Goal: Learn about a topic: Learn about a topic

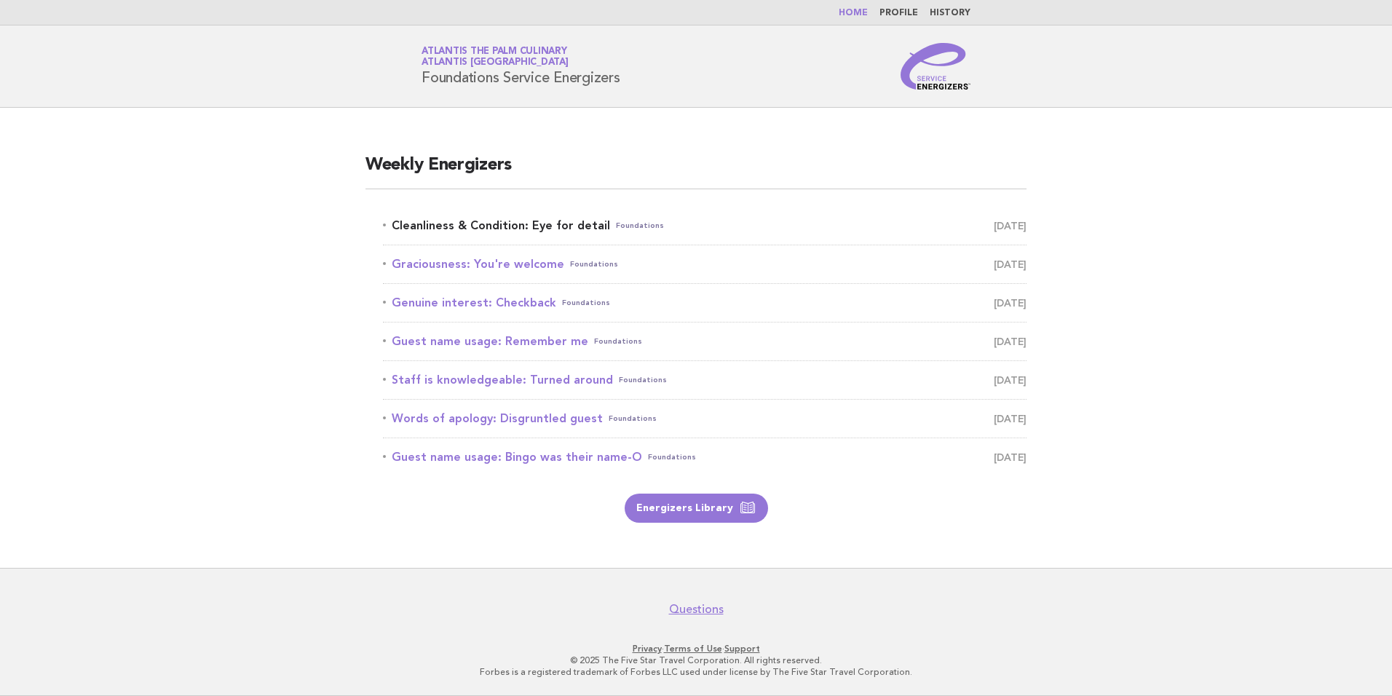
click at [462, 223] on link "Cleanliness & Condition: Eye for detail Foundations [DATE]" at bounding box center [704, 225] width 643 height 20
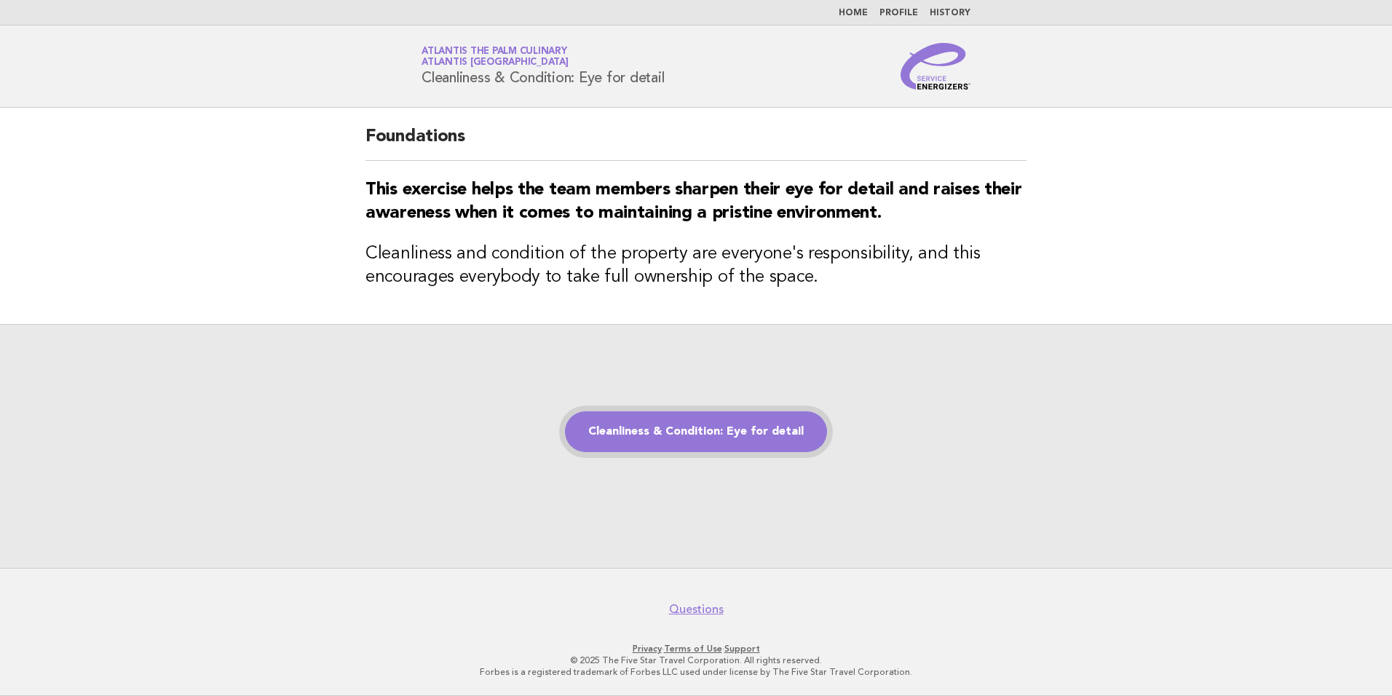
click at [748, 430] on link "Cleanliness & Condition: Eye for detail" at bounding box center [696, 431] width 262 height 41
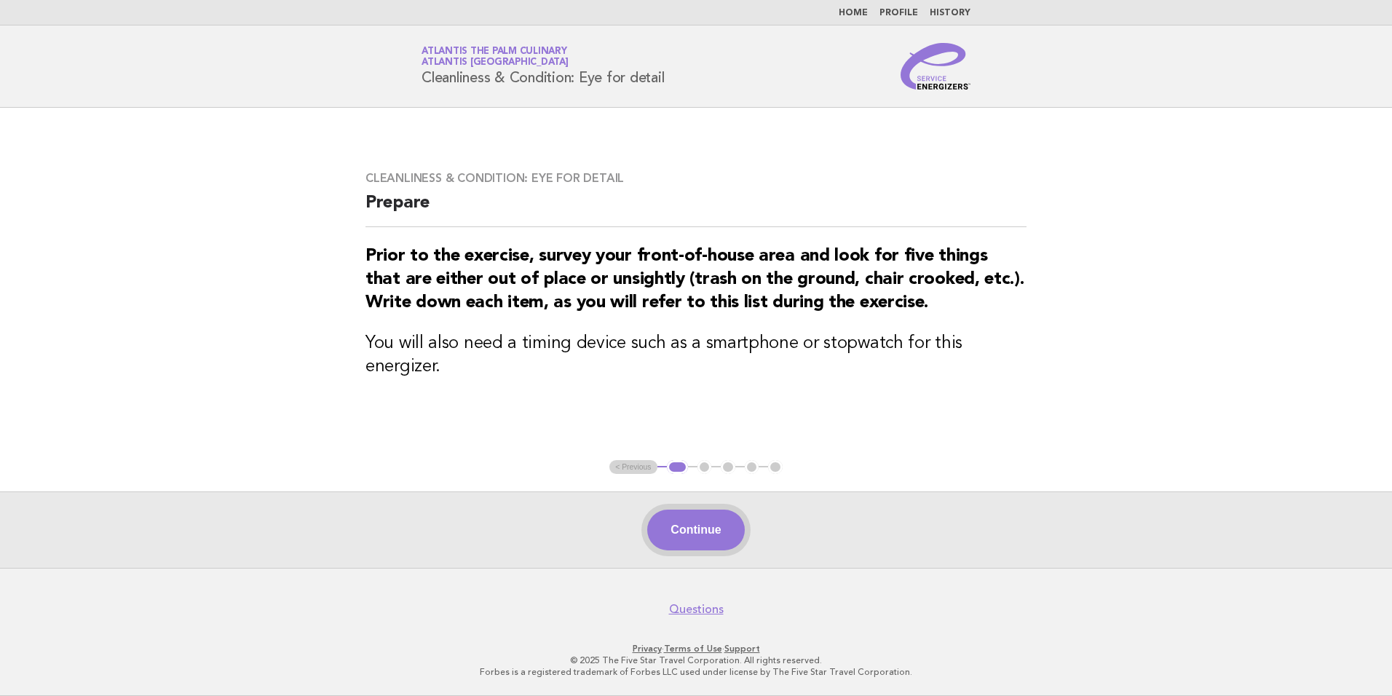
click at [713, 526] on button "Continue" at bounding box center [695, 530] width 97 height 41
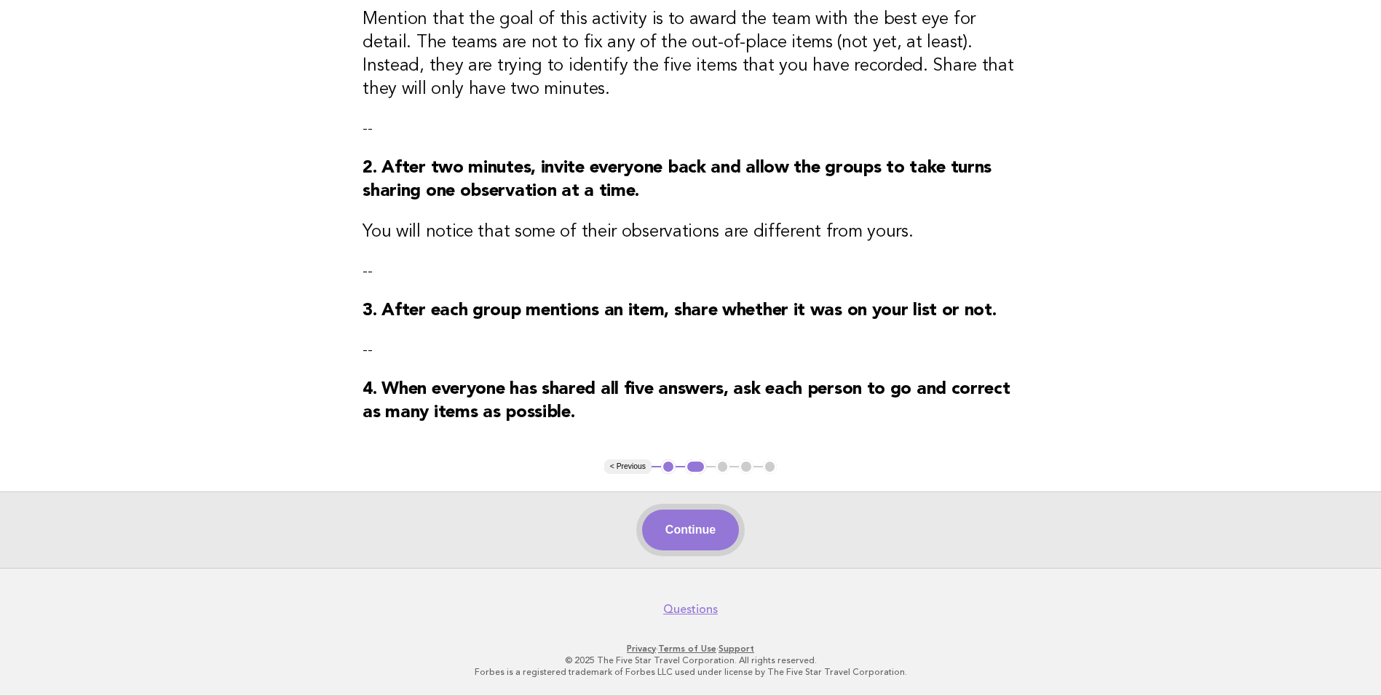
click at [711, 530] on button "Continue" at bounding box center [690, 530] width 97 height 41
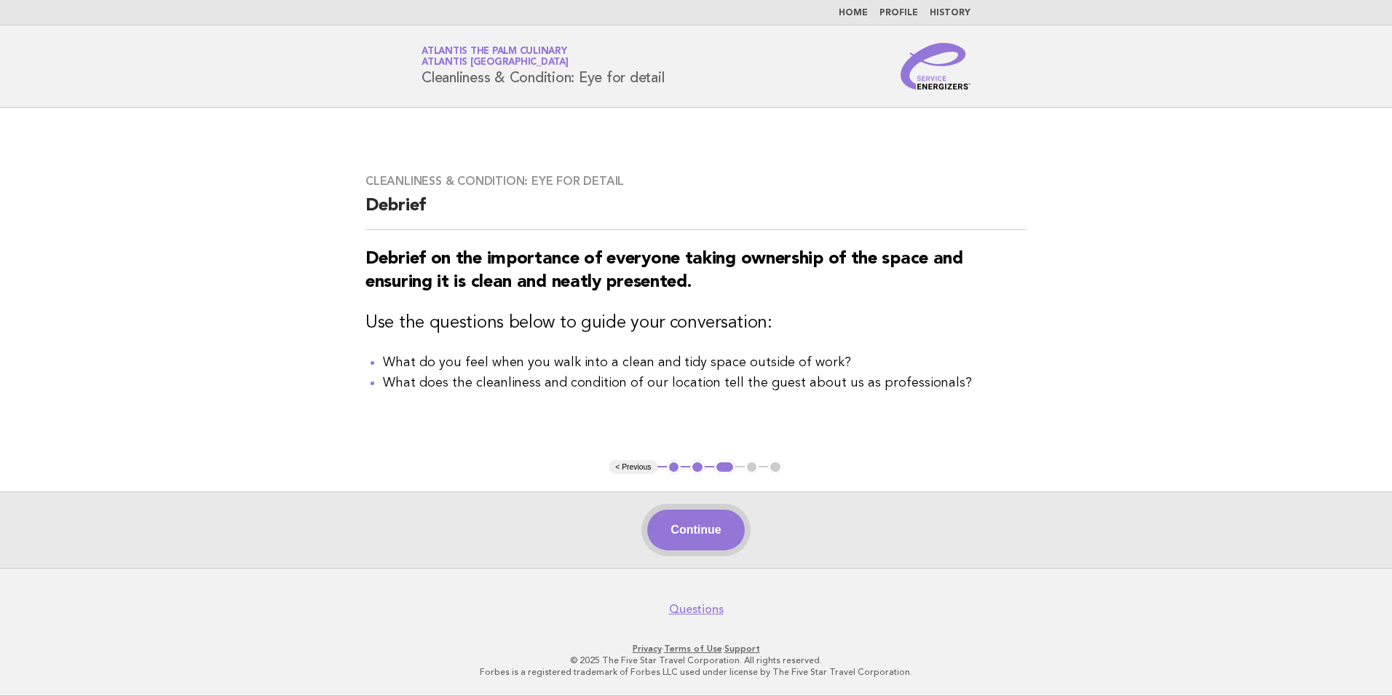
click at [702, 526] on button "Continue" at bounding box center [695, 530] width 97 height 41
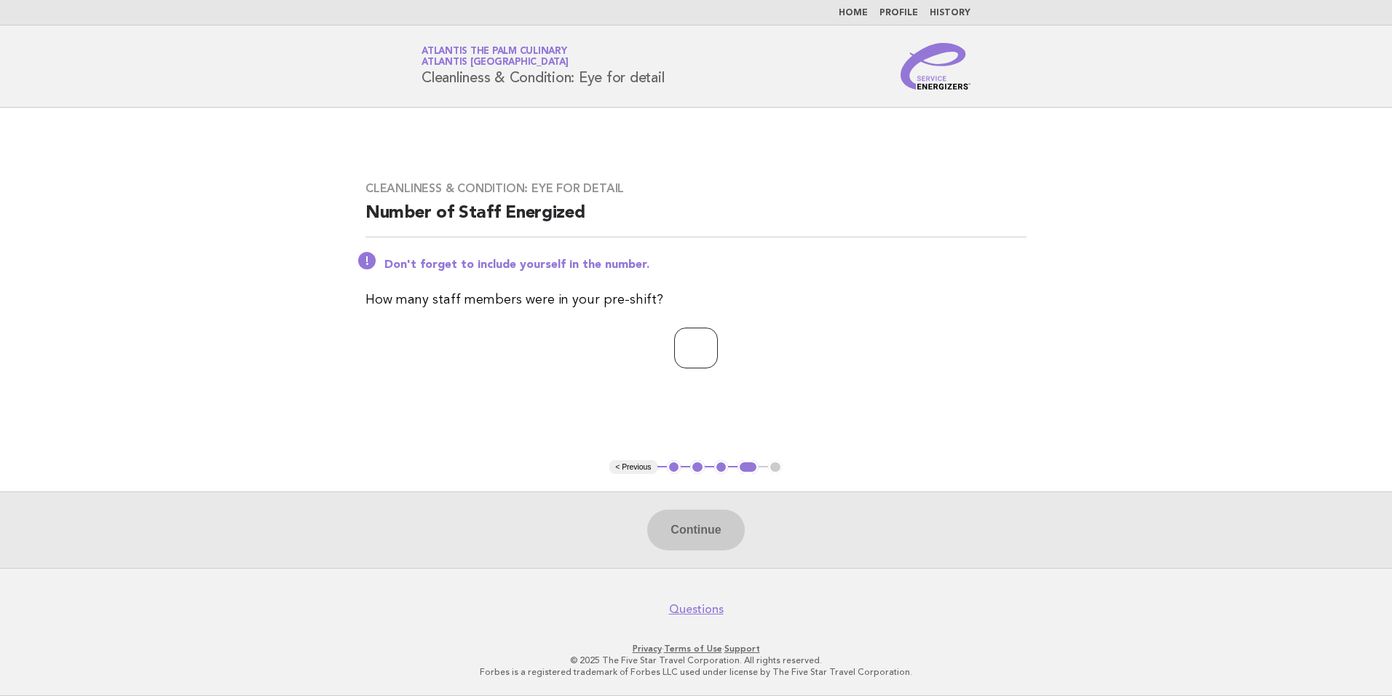
click at [681, 347] on input "number" at bounding box center [696, 348] width 44 height 41
type input "**"
click at [692, 540] on button "Continue" at bounding box center [695, 530] width 97 height 41
